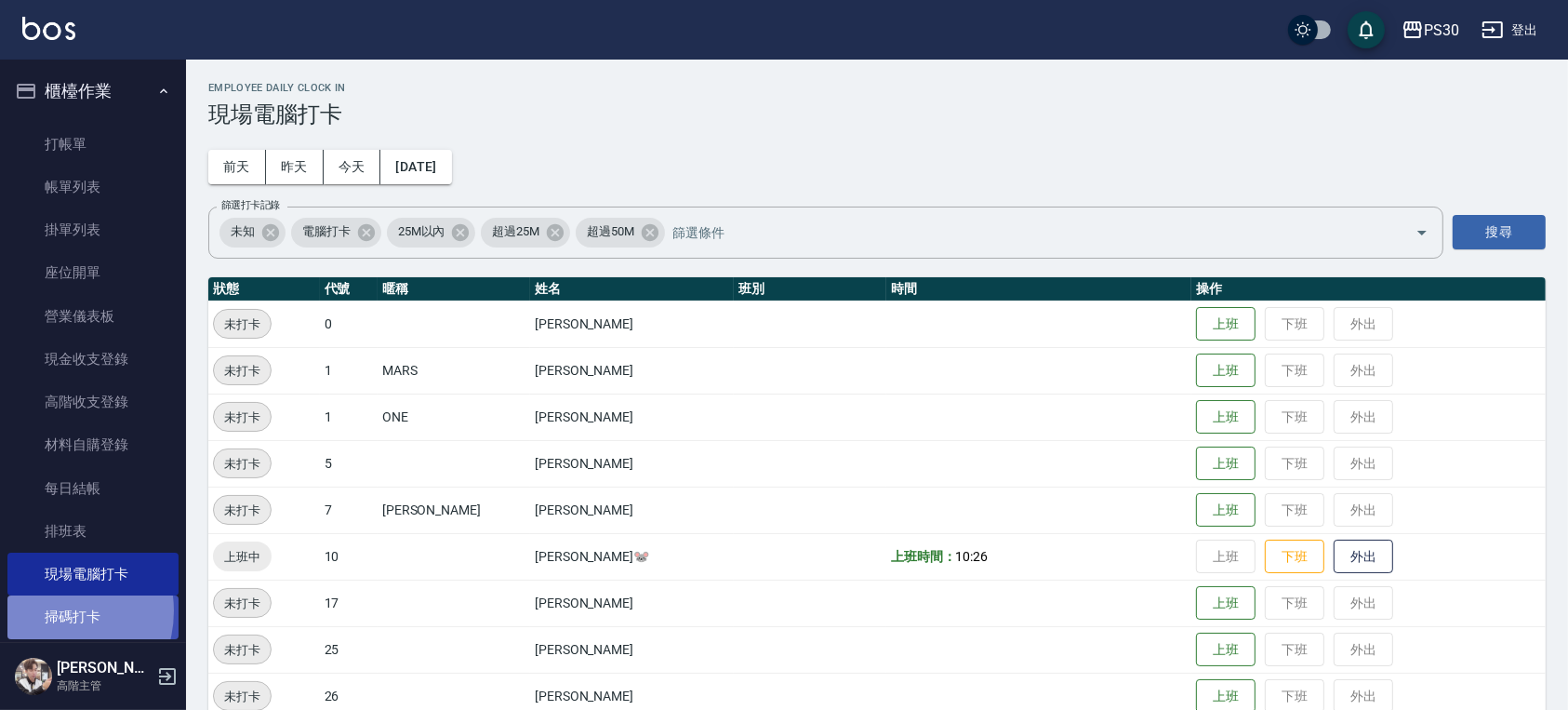
click at [49, 610] on link "掃碼打卡" at bounding box center [93, 617] width 171 height 43
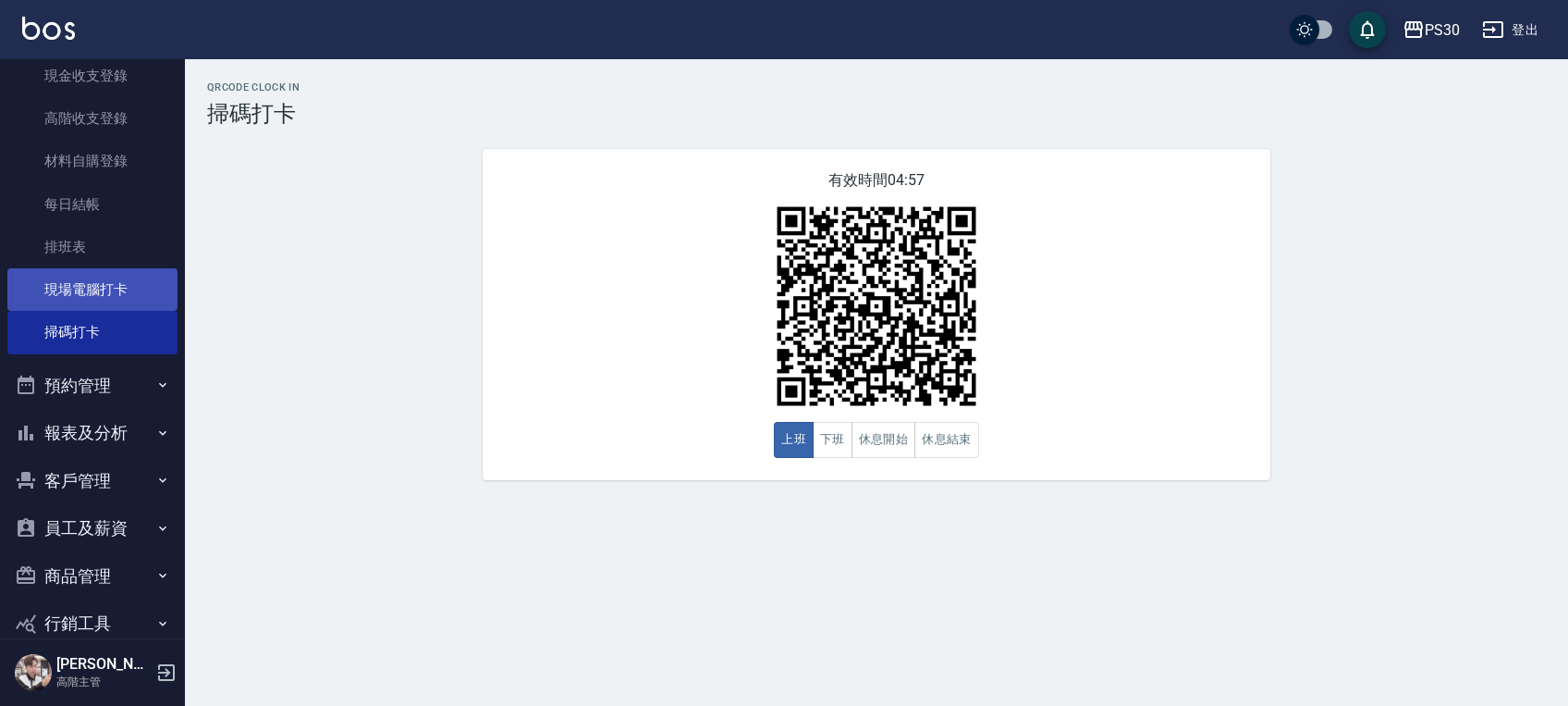
scroll to position [360, 0]
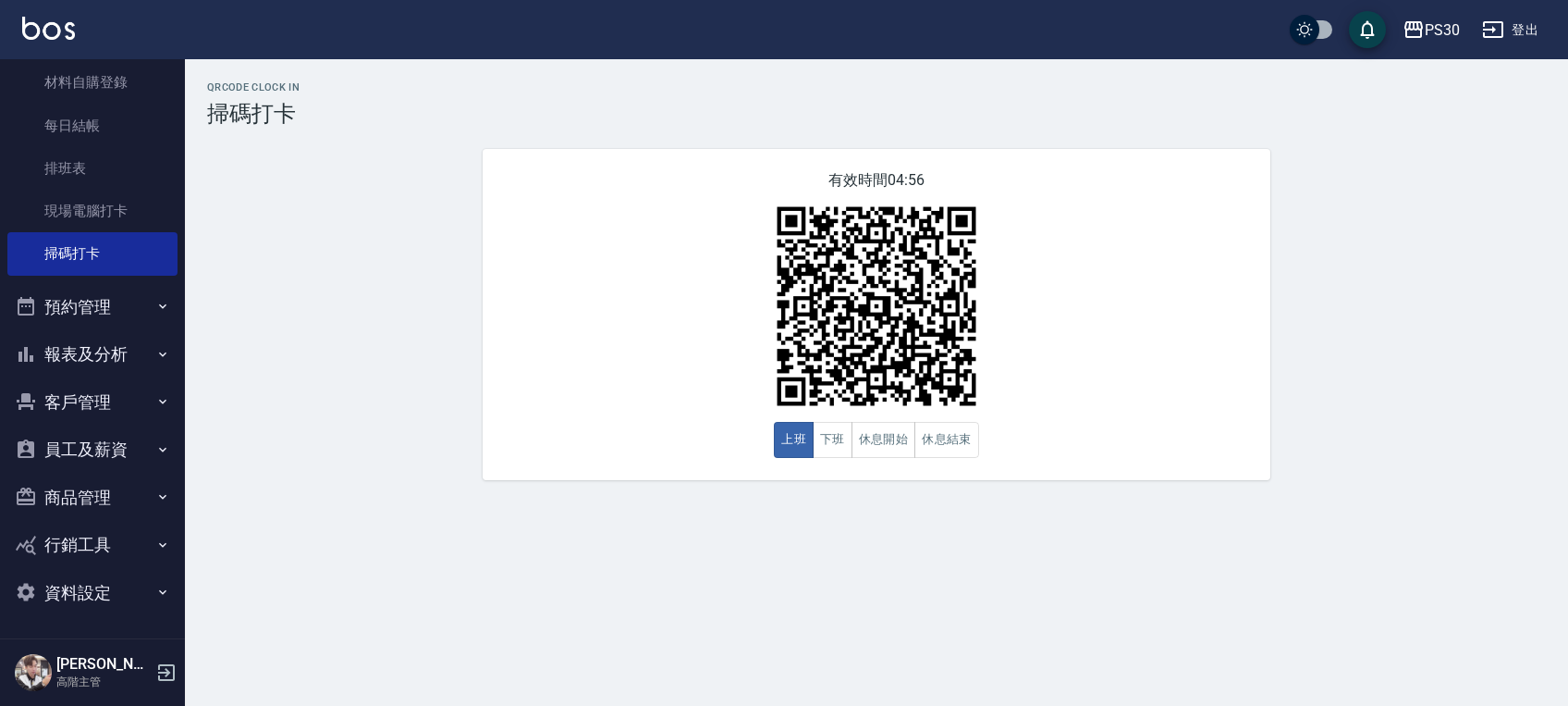
click at [123, 429] on button "員工及薪資" at bounding box center [92, 450] width 170 height 49
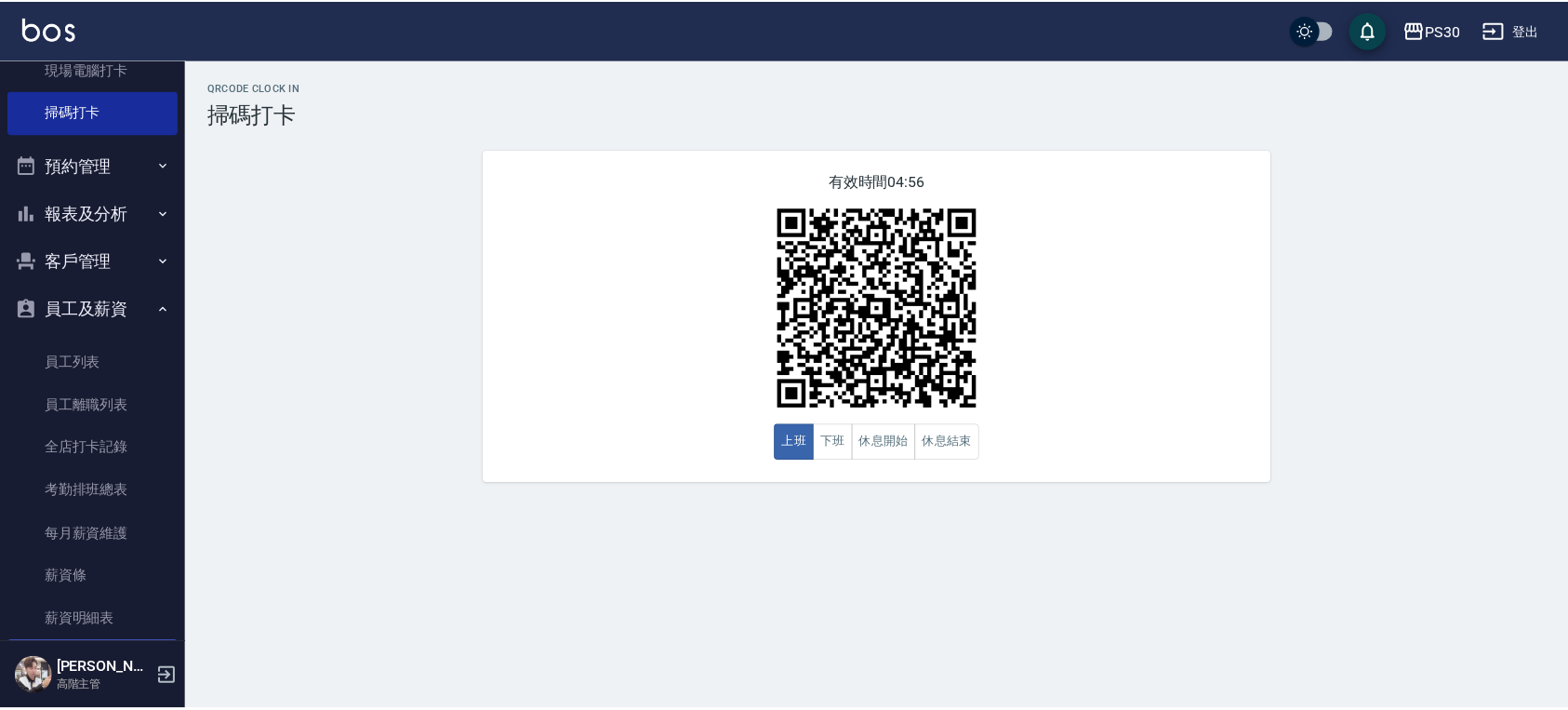
scroll to position [721, 0]
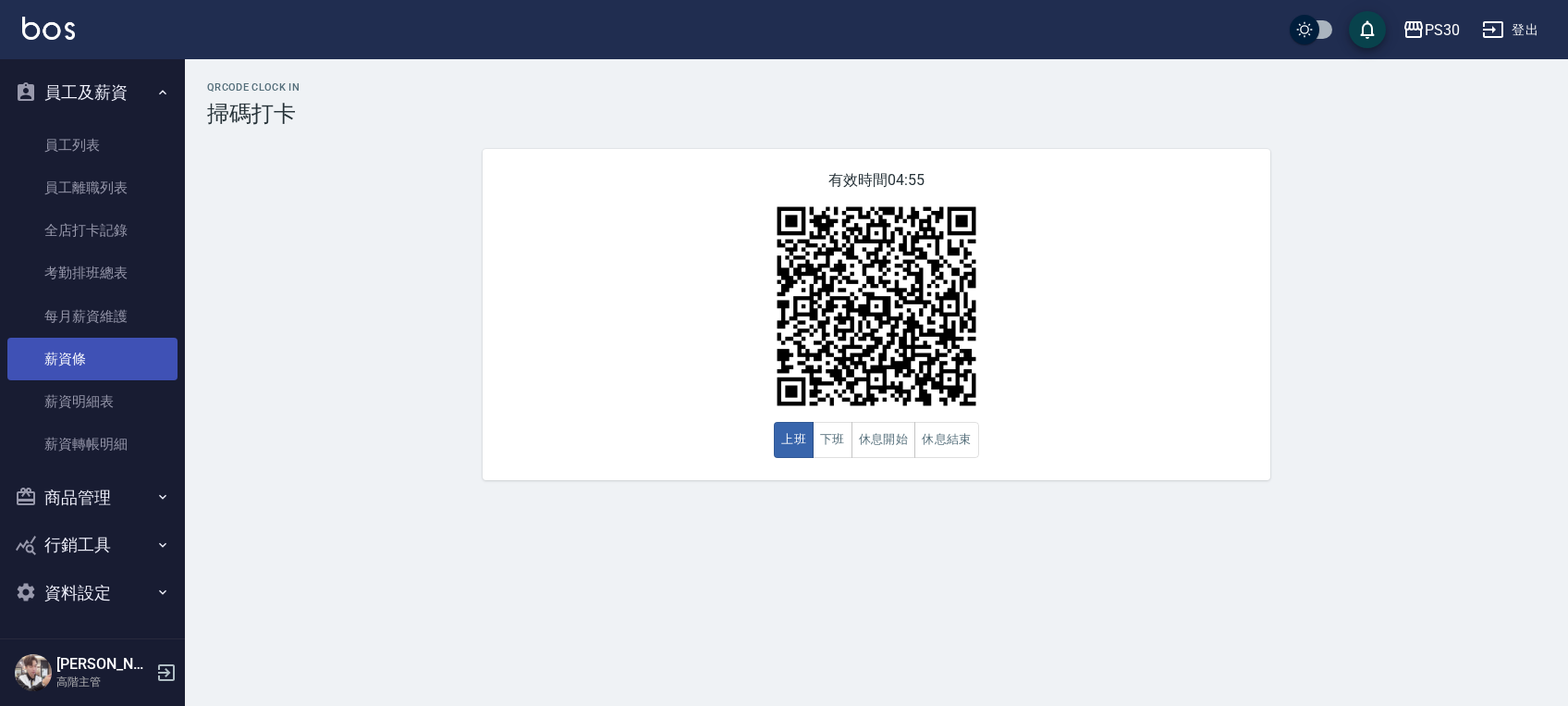
click at [110, 349] on link "薪資條" at bounding box center [92, 360] width 170 height 43
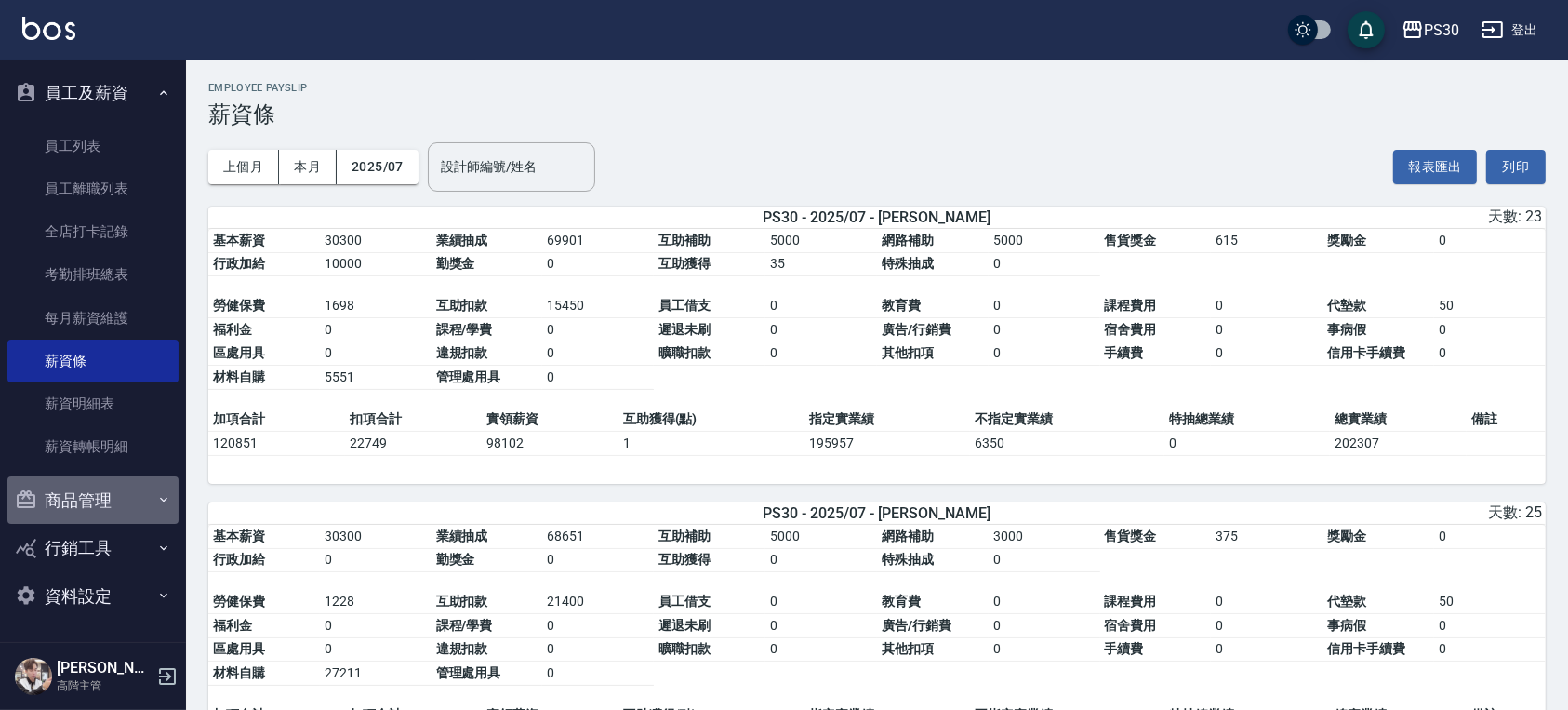
click at [97, 508] on button "商品管理" at bounding box center [93, 501] width 171 height 49
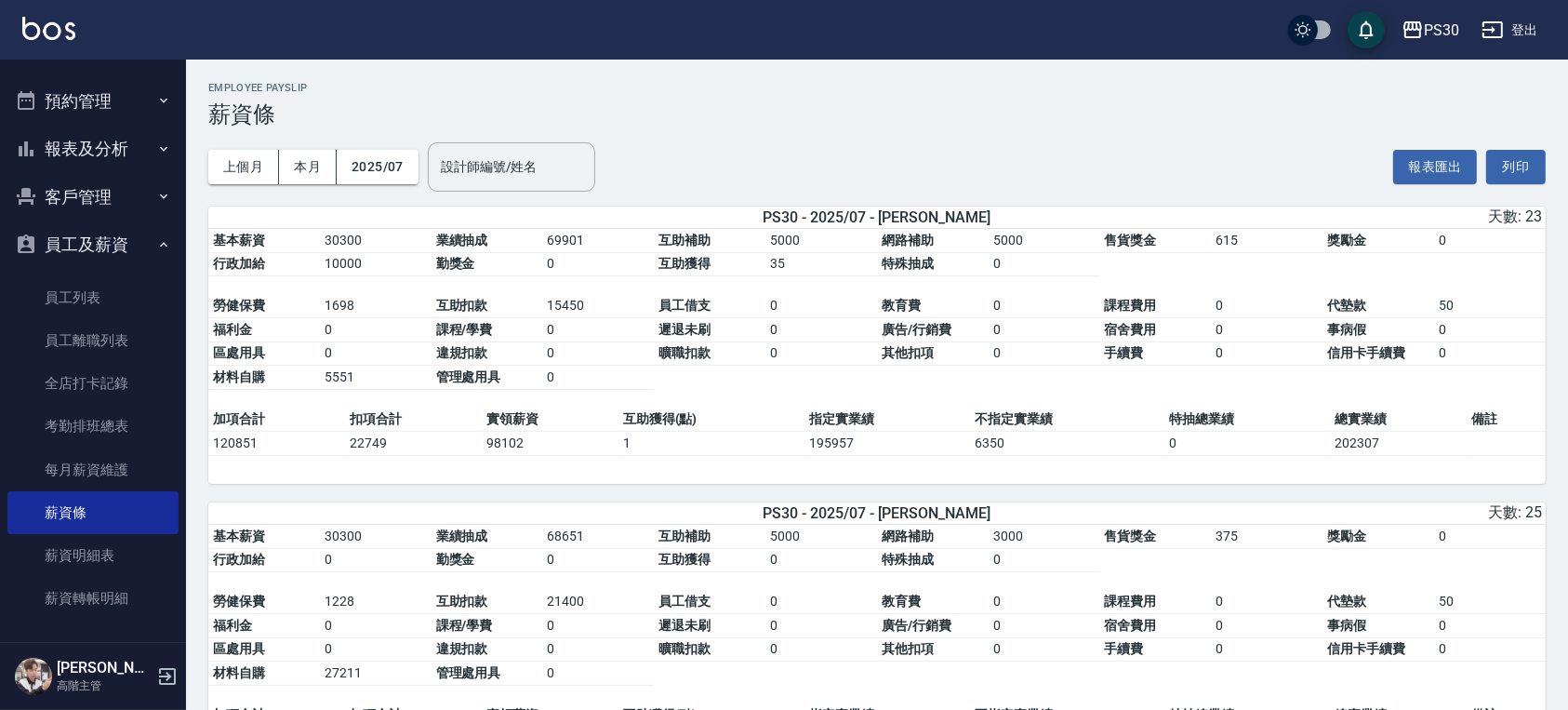
scroll to position [348, 0]
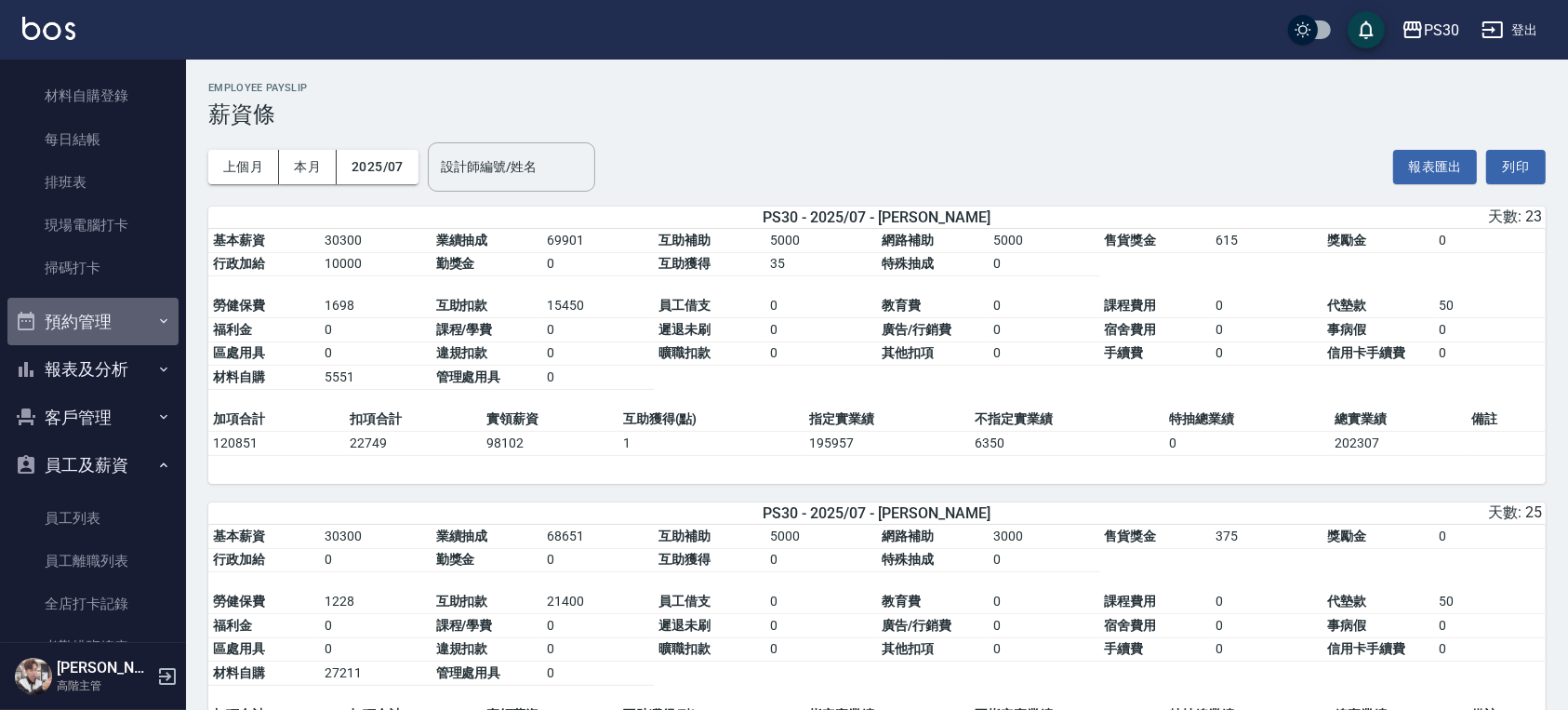
click at [99, 331] on button "預約管理" at bounding box center [93, 322] width 171 height 49
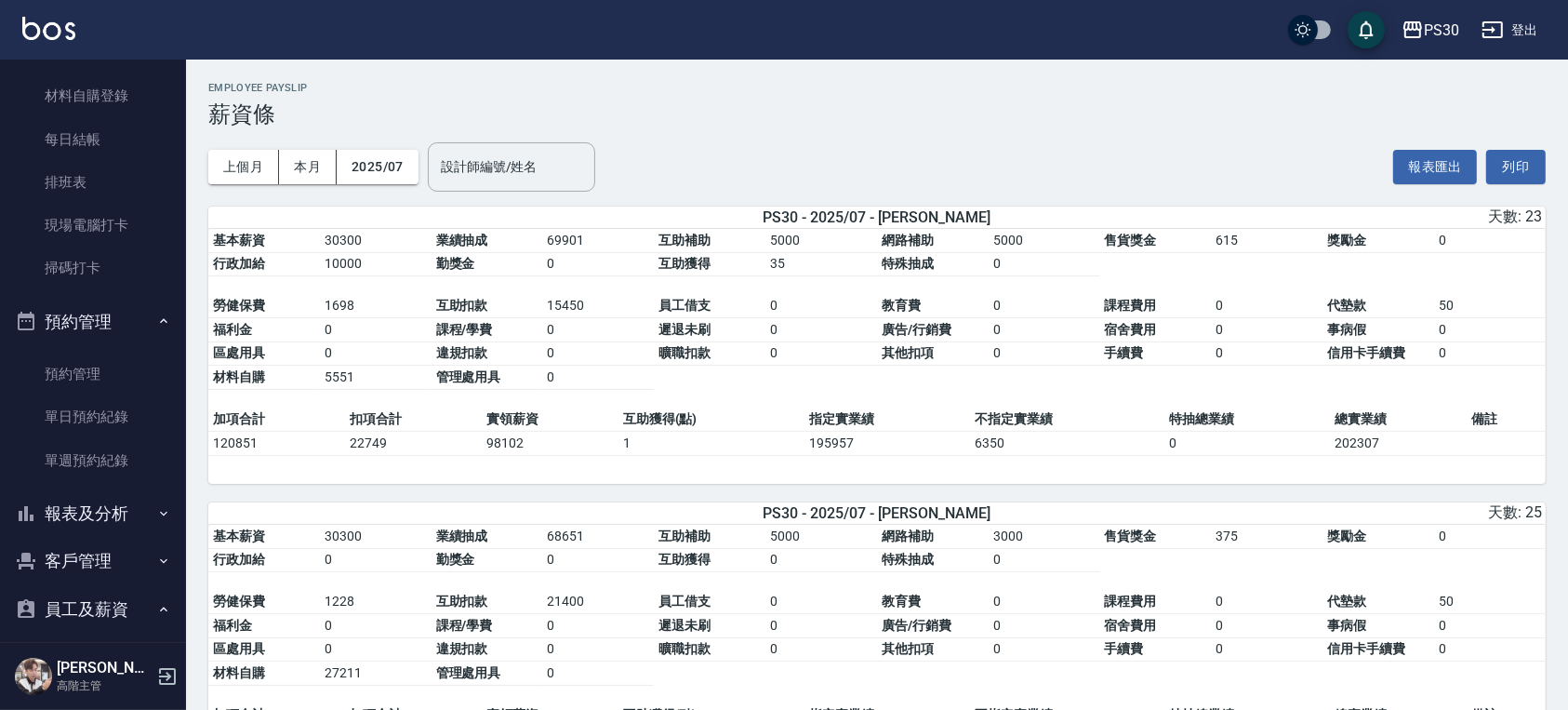
click at [95, 506] on button "報表及分析" at bounding box center [93, 514] width 171 height 49
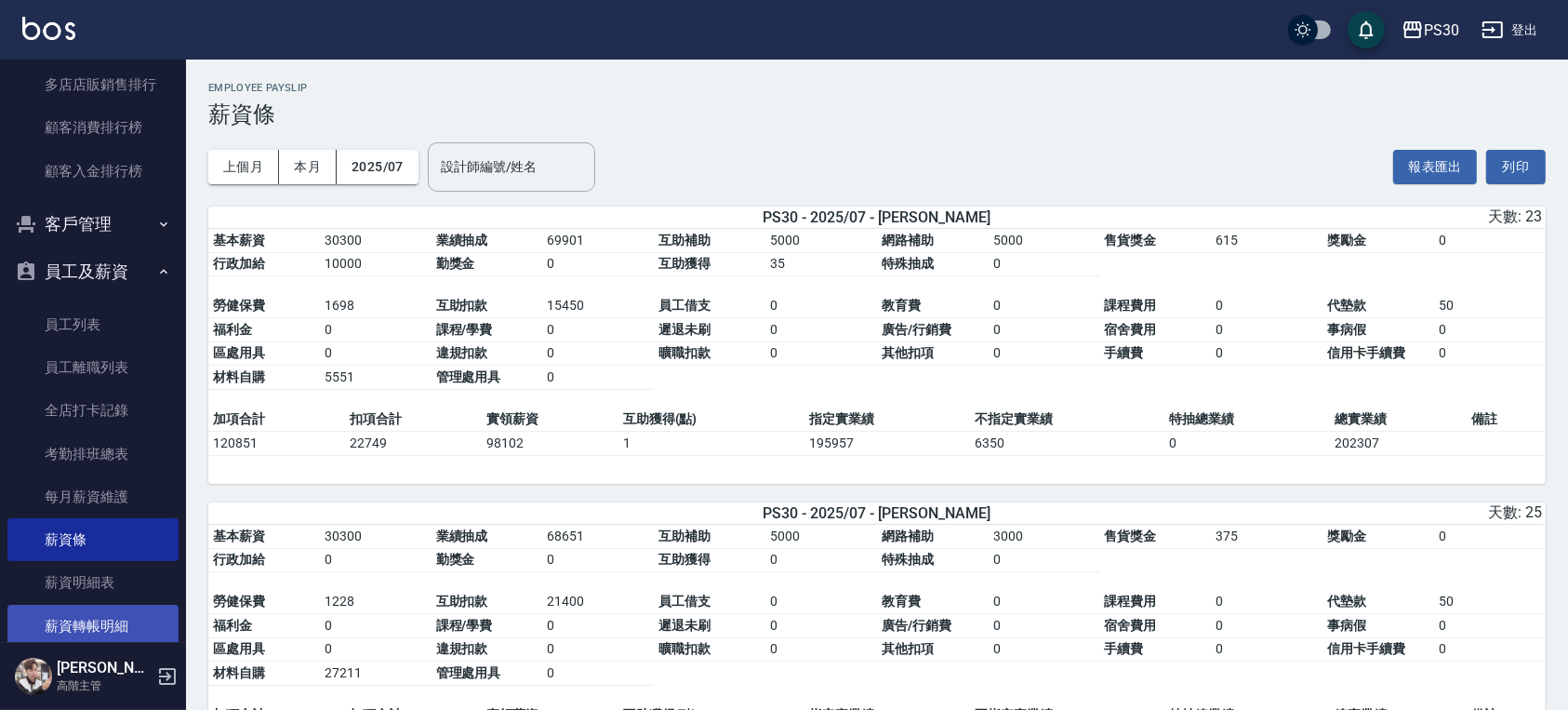
scroll to position [2582, 0]
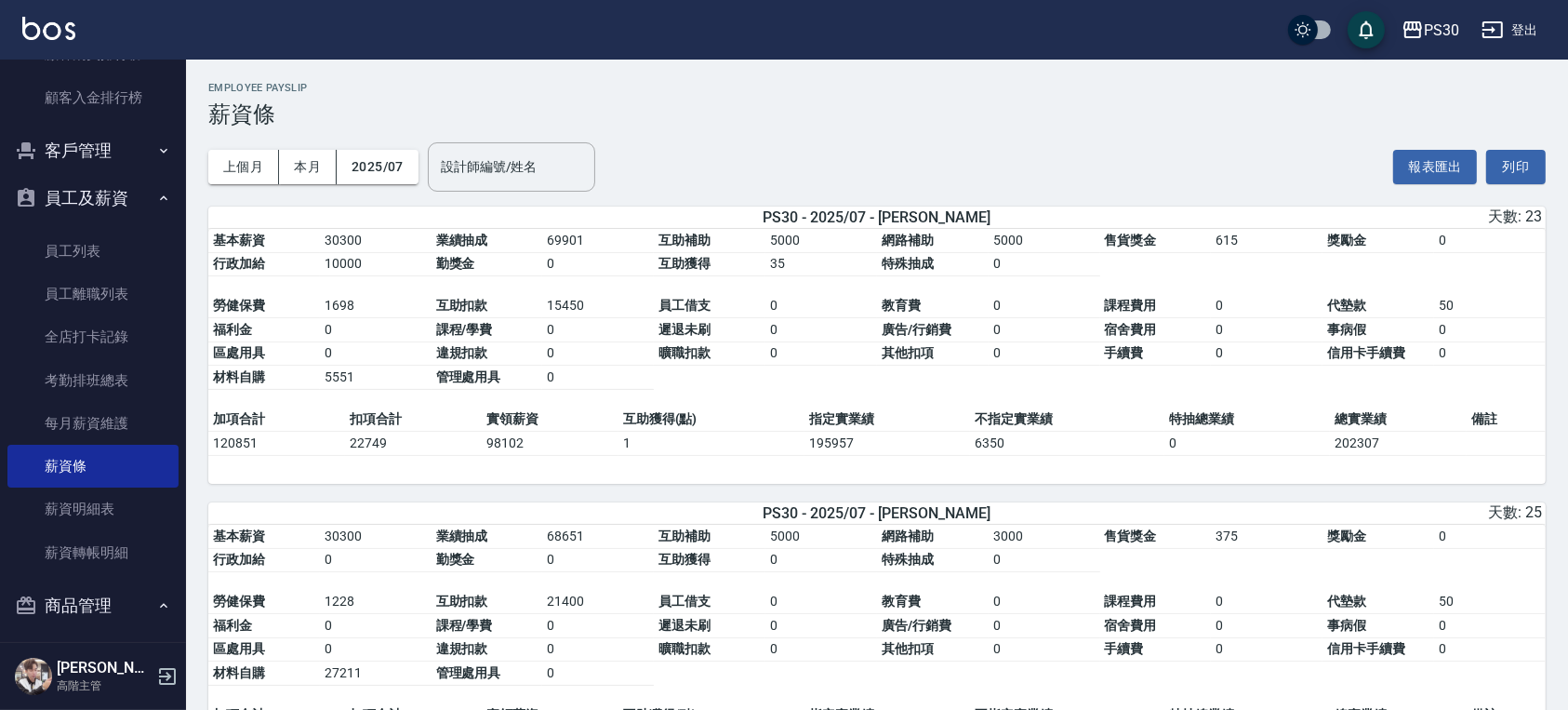
drag, startPoint x: 1536, startPoint y: 32, endPoint x: 1509, endPoint y: 66, distance: 43.4
click at [1298, 126] on h3 "薪資條" at bounding box center [877, 115] width 1337 height 26
click at [71, 255] on link "員工列表" at bounding box center [93, 252] width 171 height 43
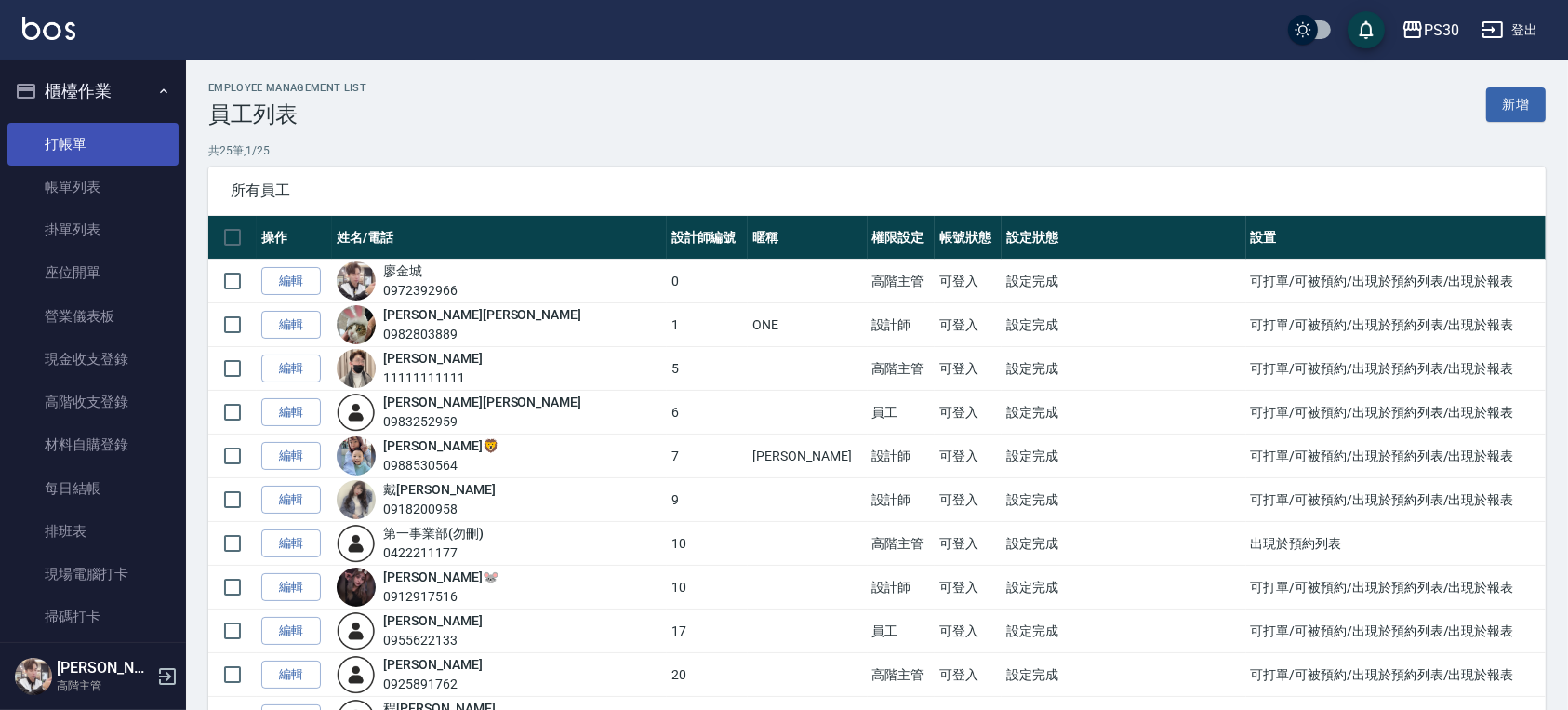
click at [91, 145] on link "打帳單" at bounding box center [93, 145] width 171 height 43
